Goal: Transaction & Acquisition: Purchase product/service

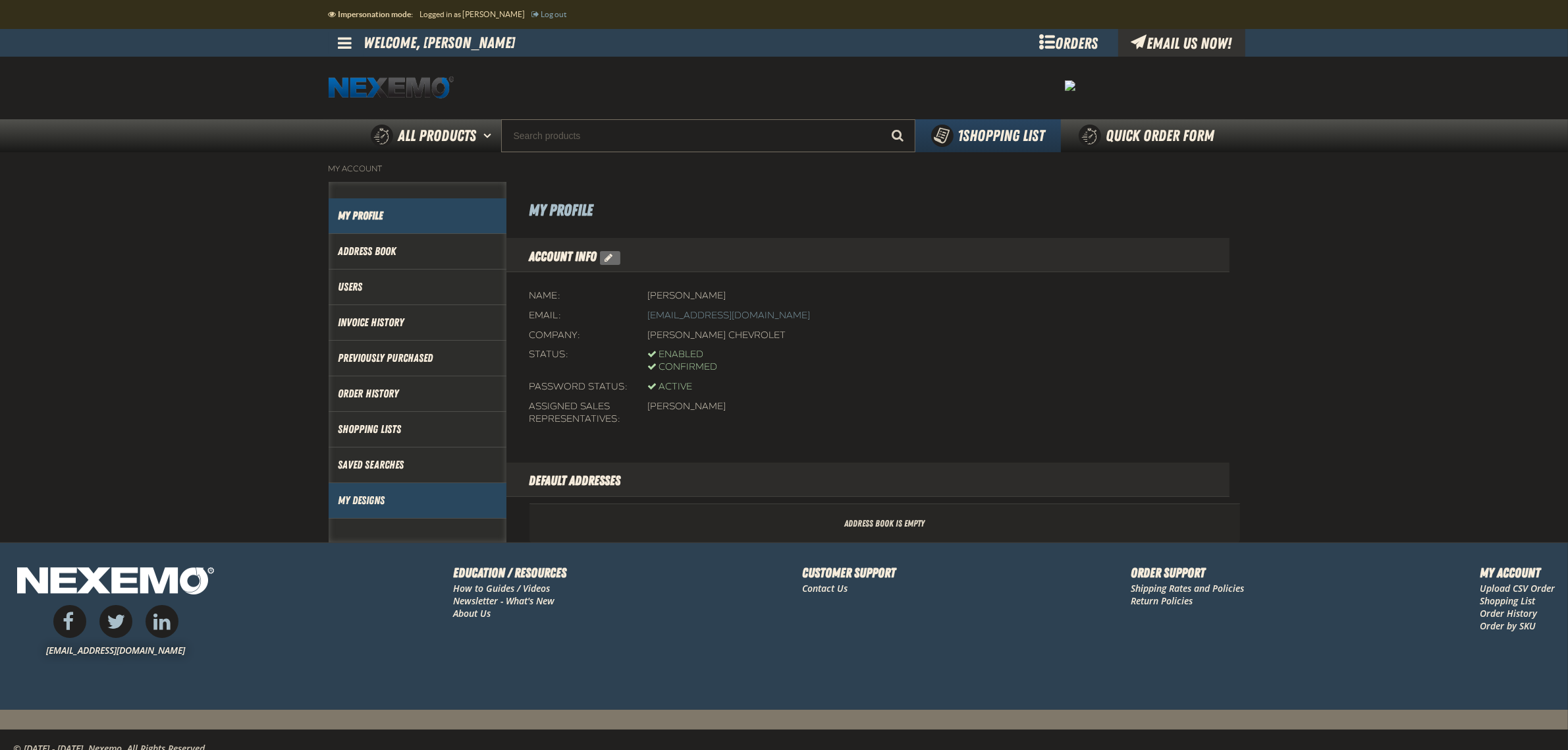
click at [370, 504] on link "My Designs" at bounding box center [418, 500] width 158 height 16
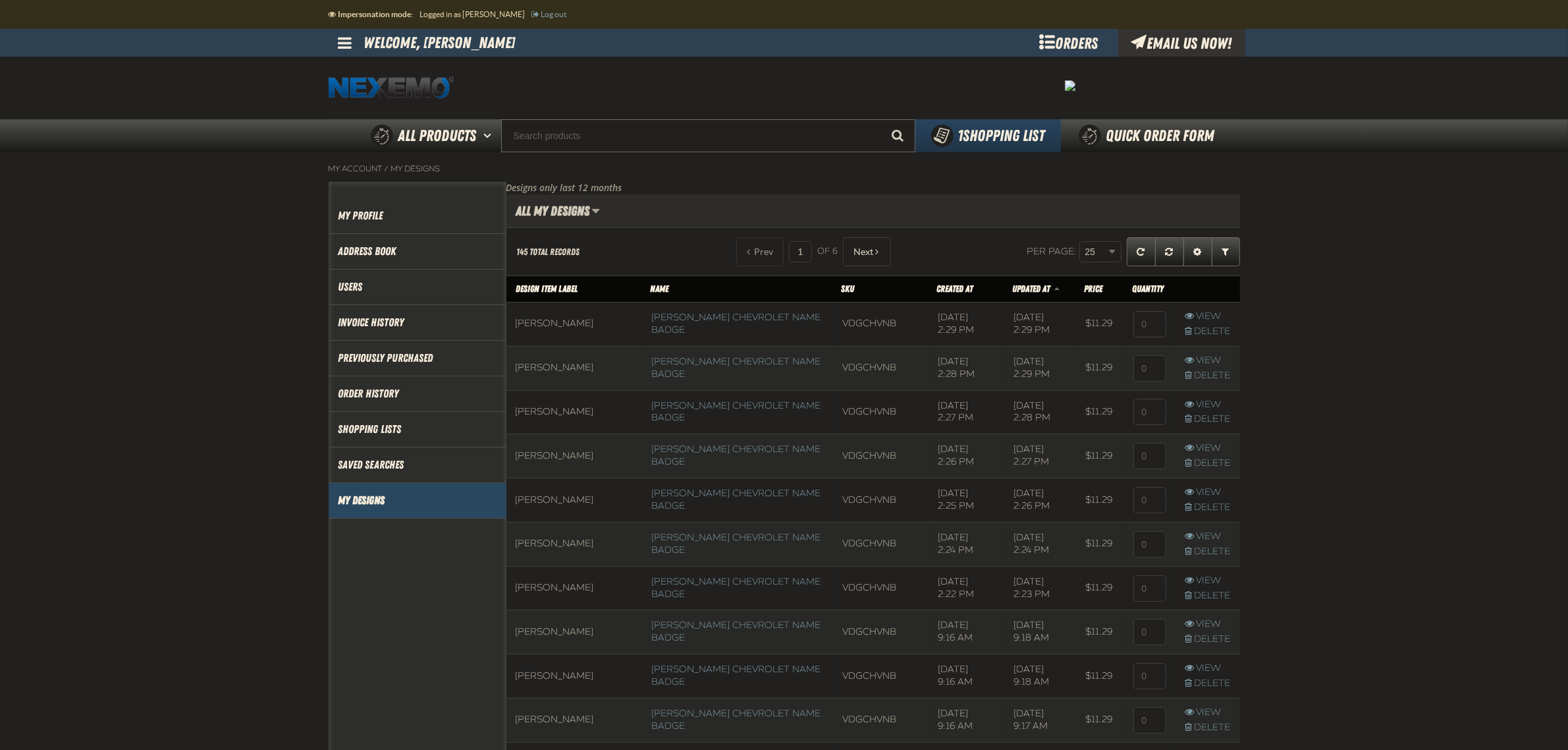
scroll to position [1, 1]
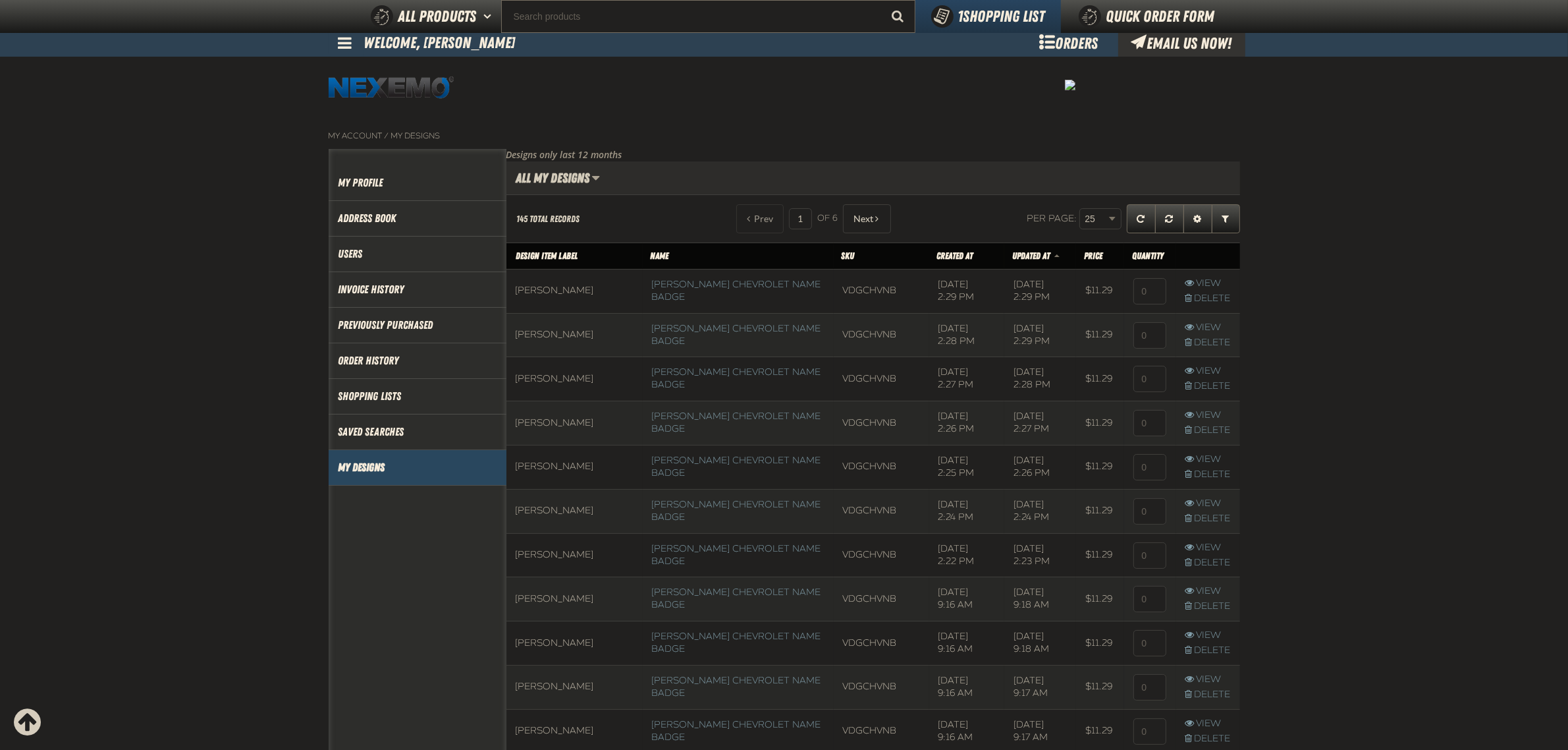
scroll to position [611, 0]
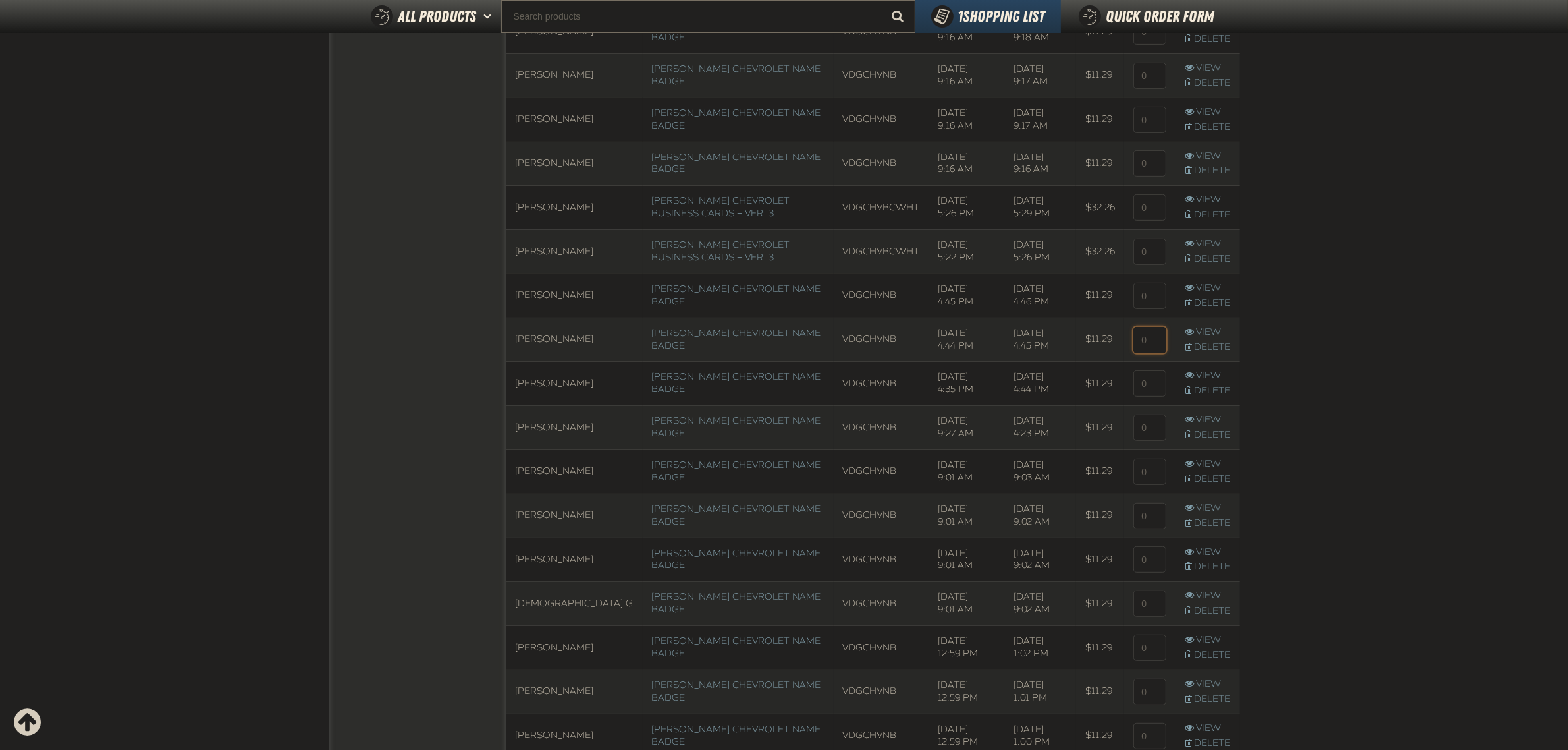
click at [1150, 345] on input at bounding box center [1150, 340] width 33 height 27
click at [629, 15] on input "Search" at bounding box center [708, 16] width 414 height 33
paste input "hang tags"
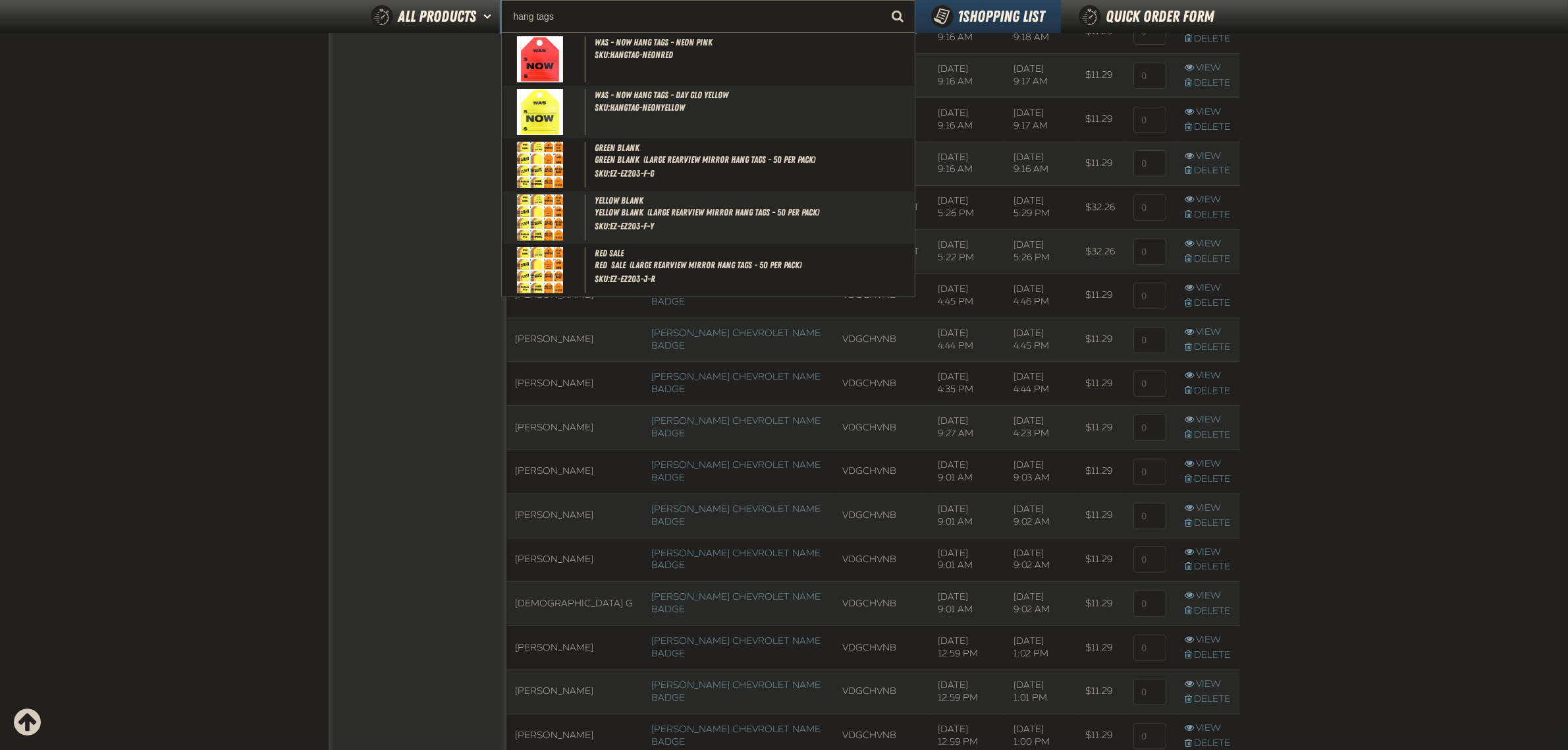
type input "hang tags"
click at [883, 0] on button "Start Searching" at bounding box center [899, 16] width 33 height 33
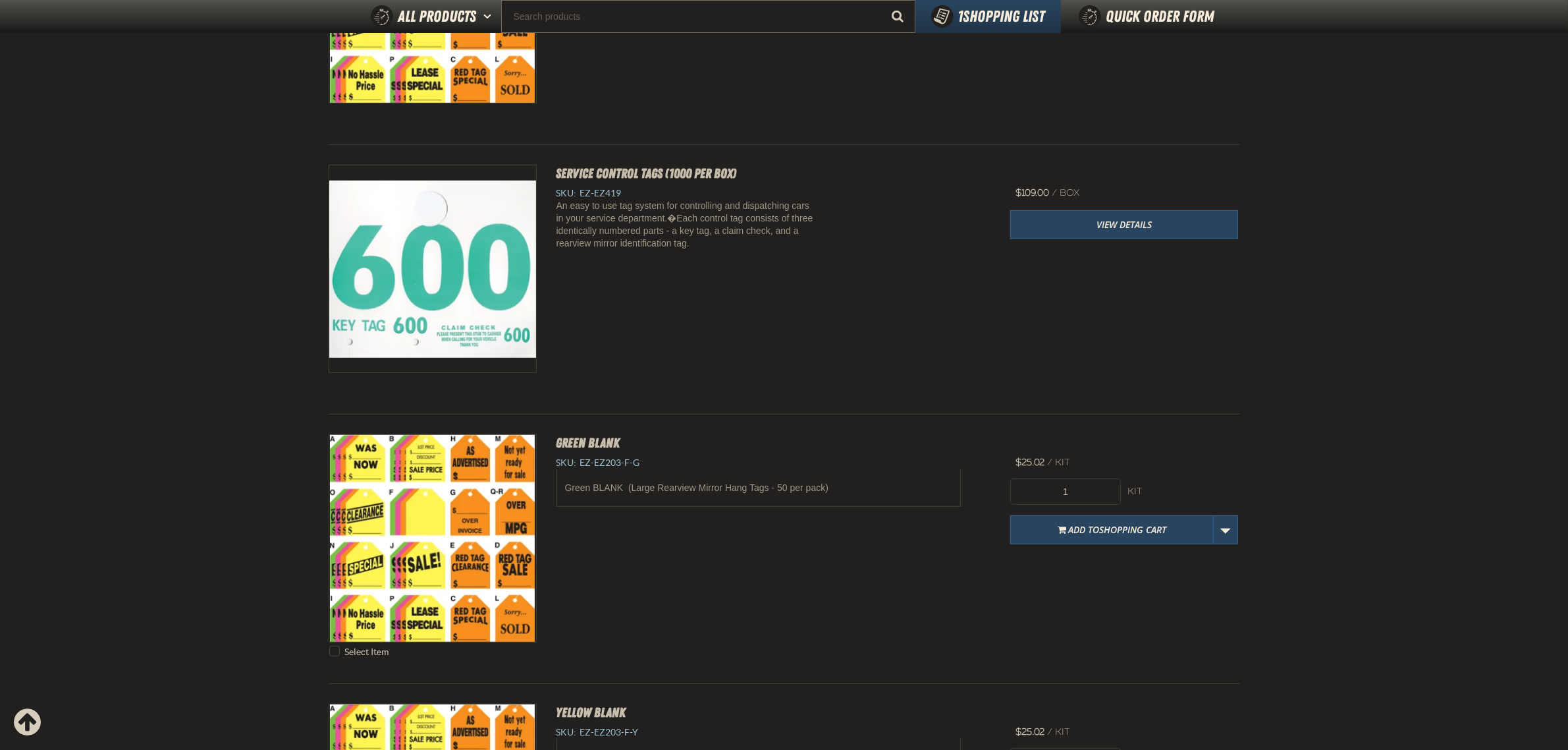
scroll to position [906, 0]
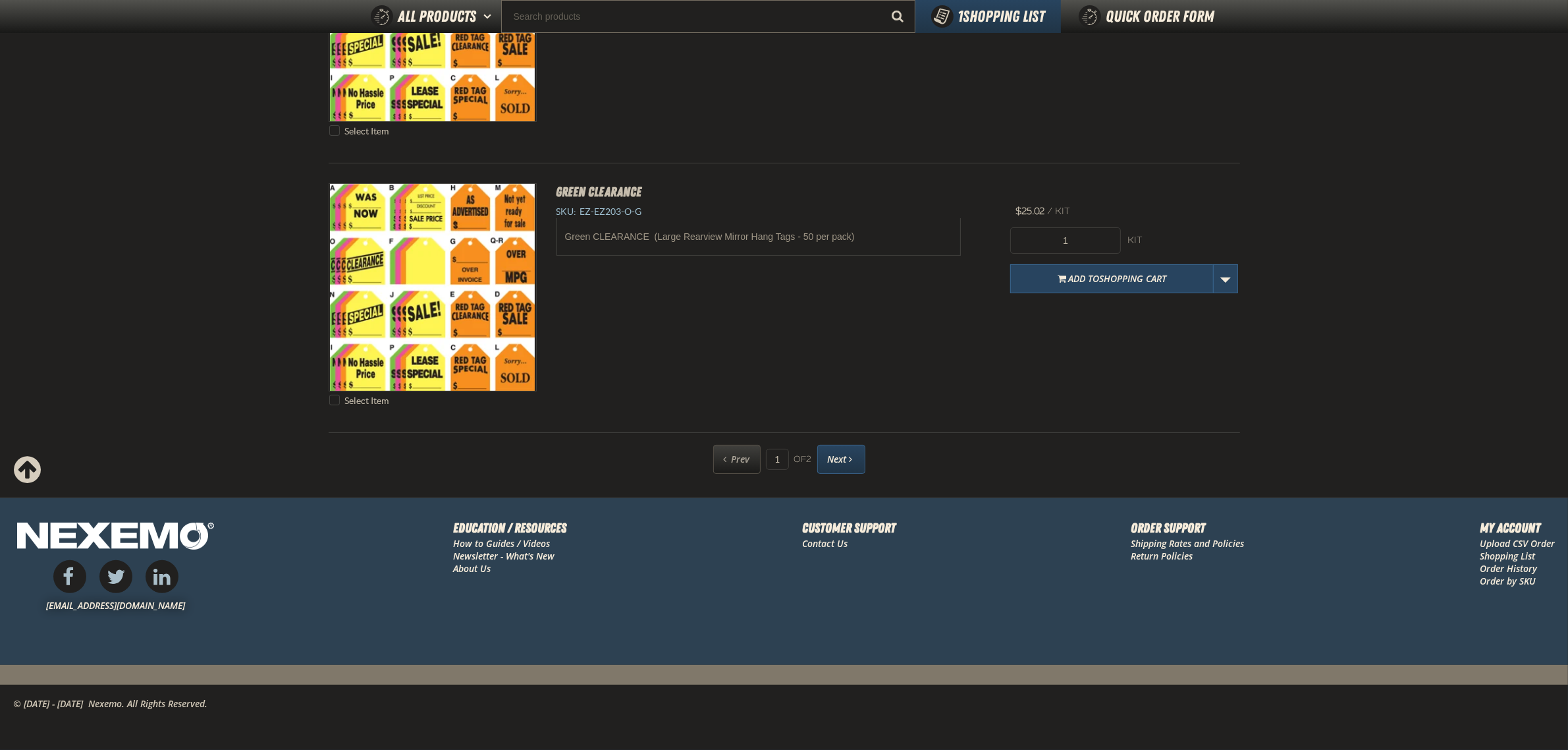
click at [857, 469] on link "Next" at bounding box center [841, 458] width 48 height 29
type input "2"
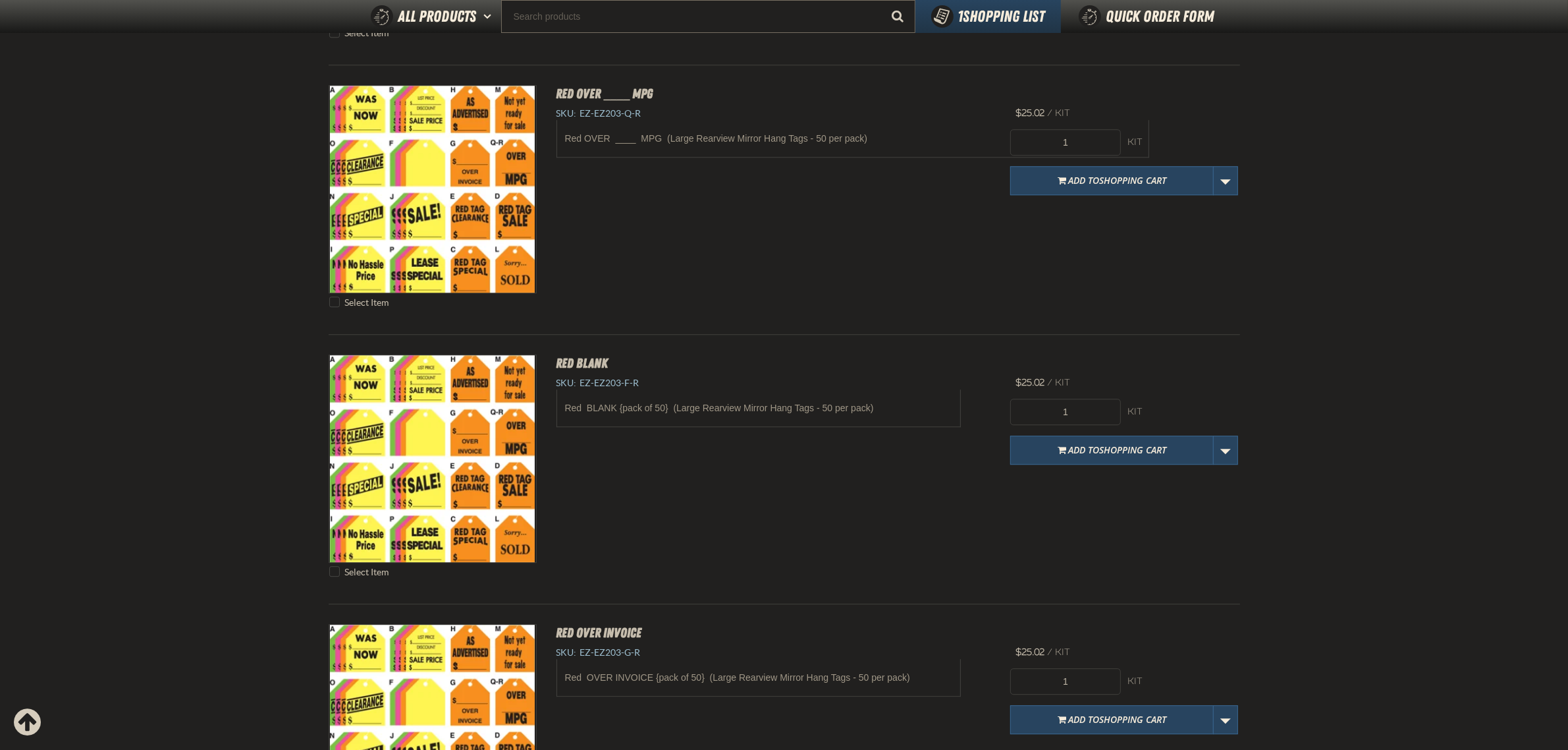
scroll to position [4912, 0]
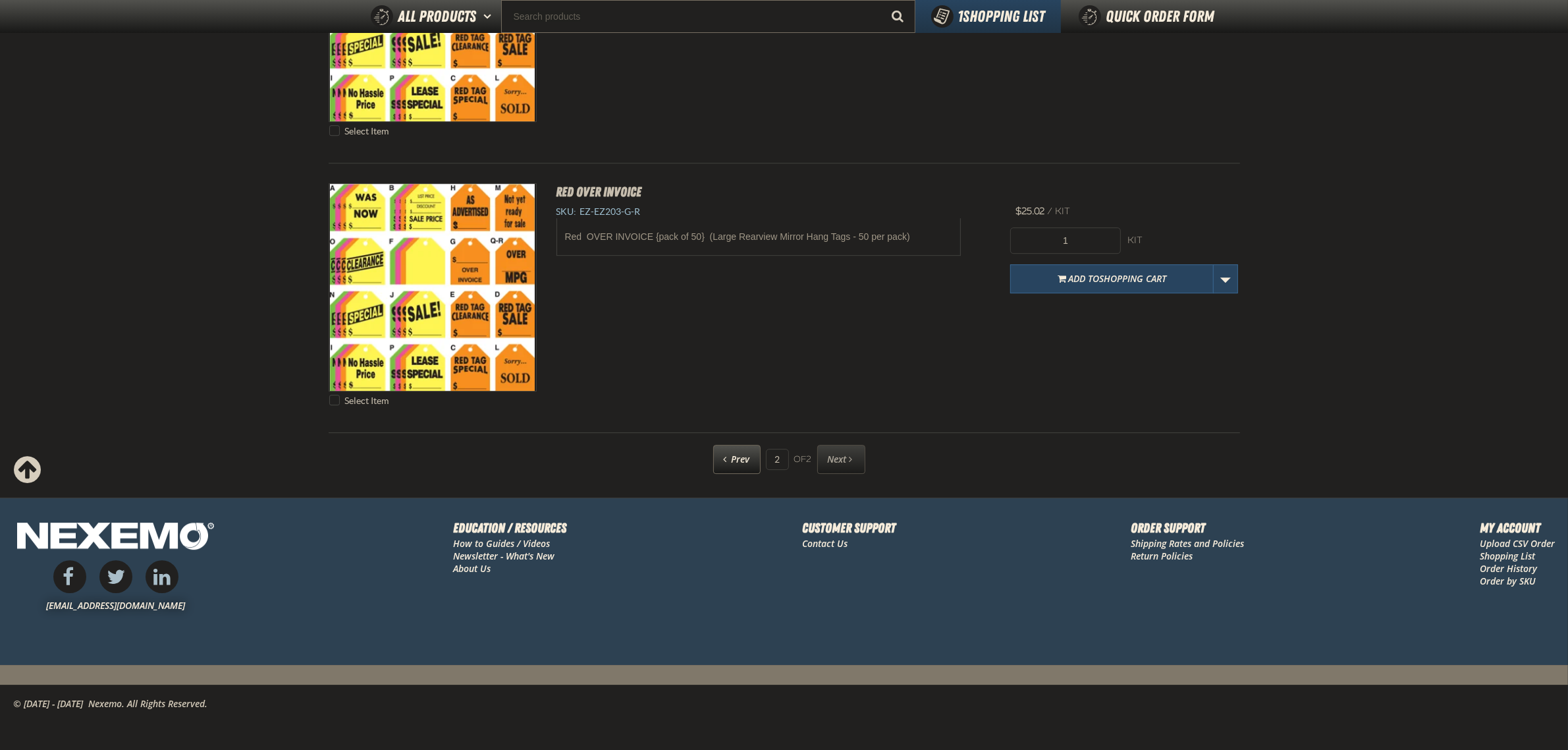
drag, startPoint x: 666, startPoint y: 109, endPoint x: 667, endPoint y: 102, distance: 7.1
click at [669, 101] on div "Select Item Red BLANK SKU: EZ-EZ203-F-R Red BLANK {pack of 50} (Large Rearview …" at bounding box center [784, 28] width 911 height 230
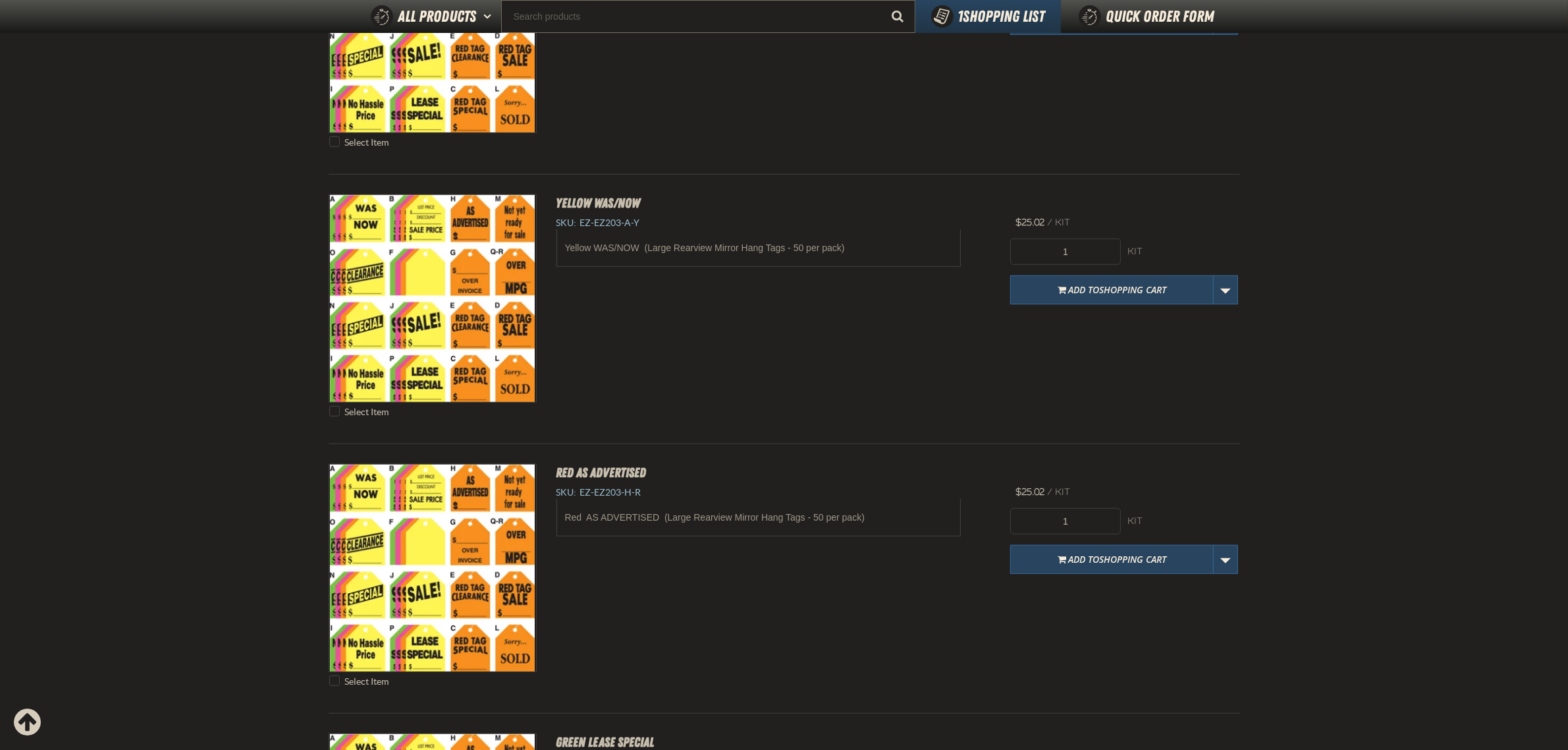
scroll to position [0, 0]
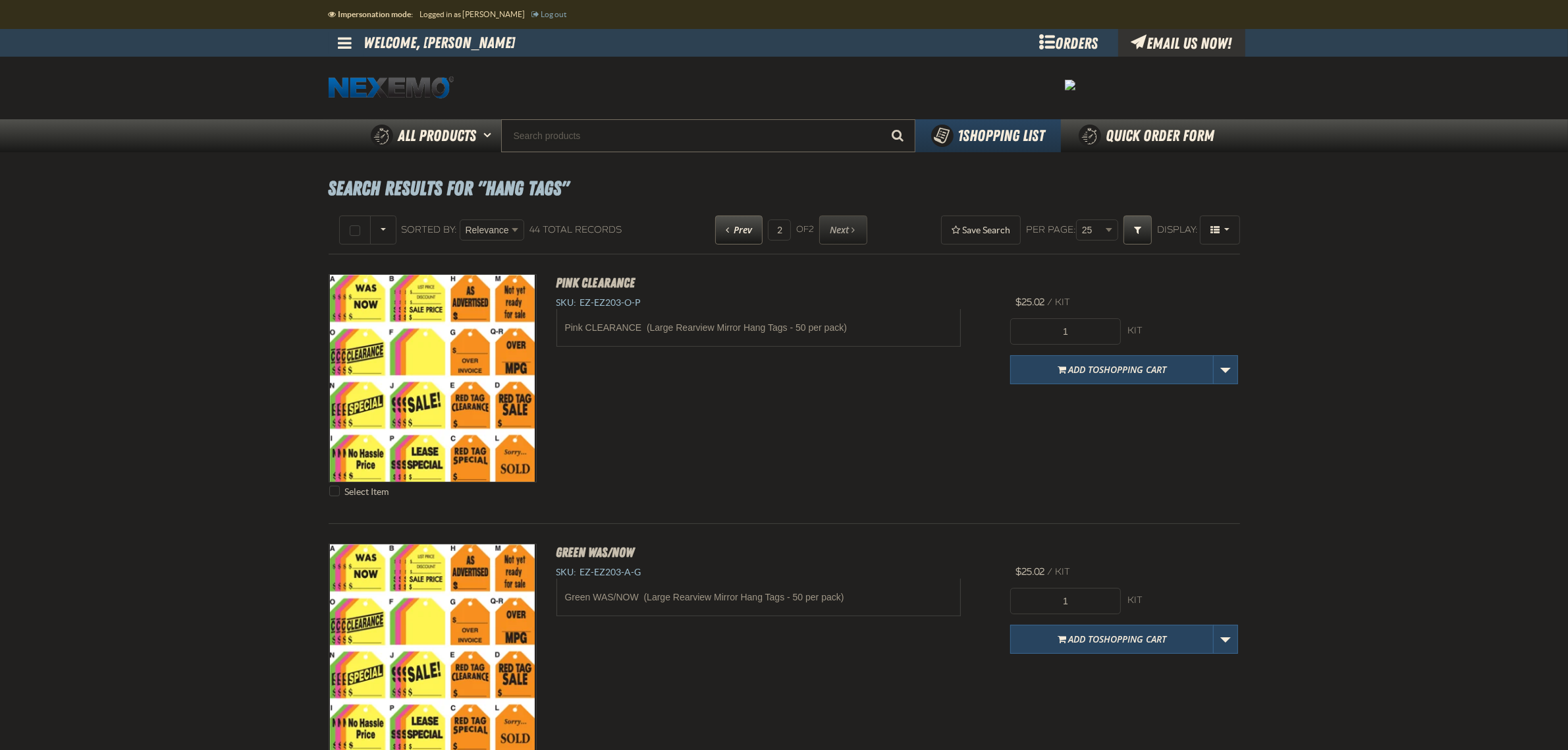
click at [356, 40] on link at bounding box center [346, 42] width 35 height 27
click at [352, 68] on link "My Account My Account" at bounding box center [363, 68] width 58 height 13
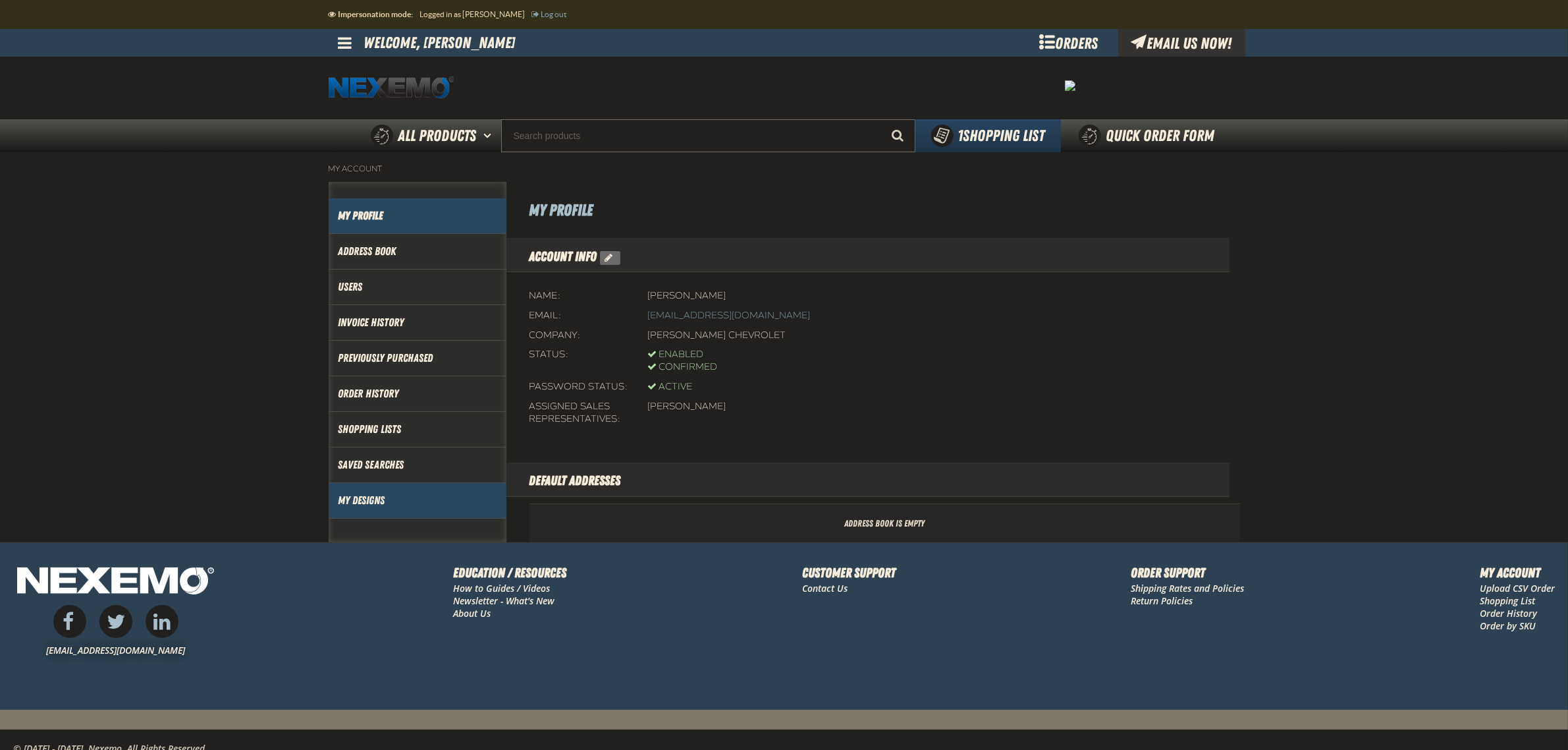
click at [364, 496] on link "My Designs" at bounding box center [418, 500] width 158 height 16
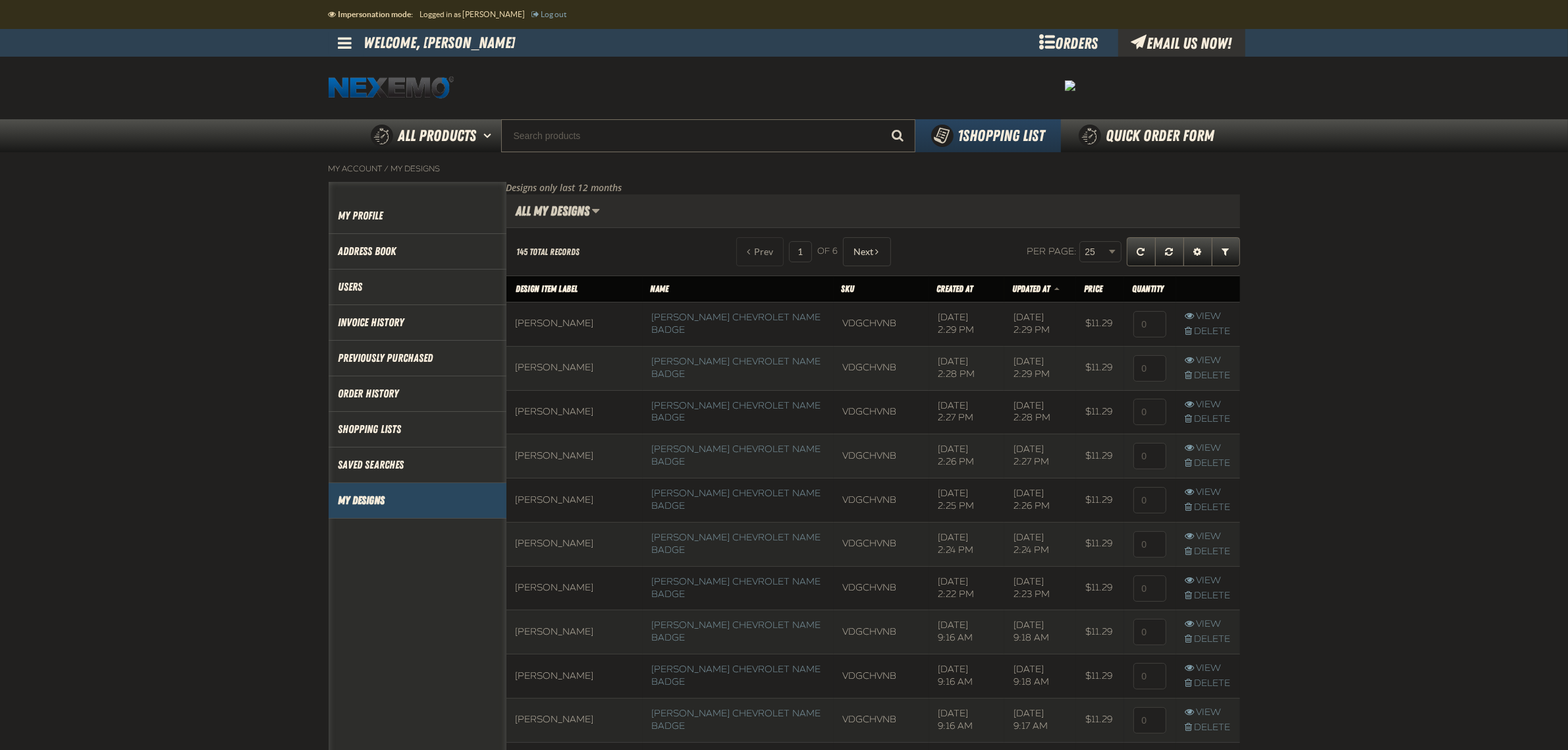
scroll to position [1, 1]
